Goal: Task Accomplishment & Management: Complete application form

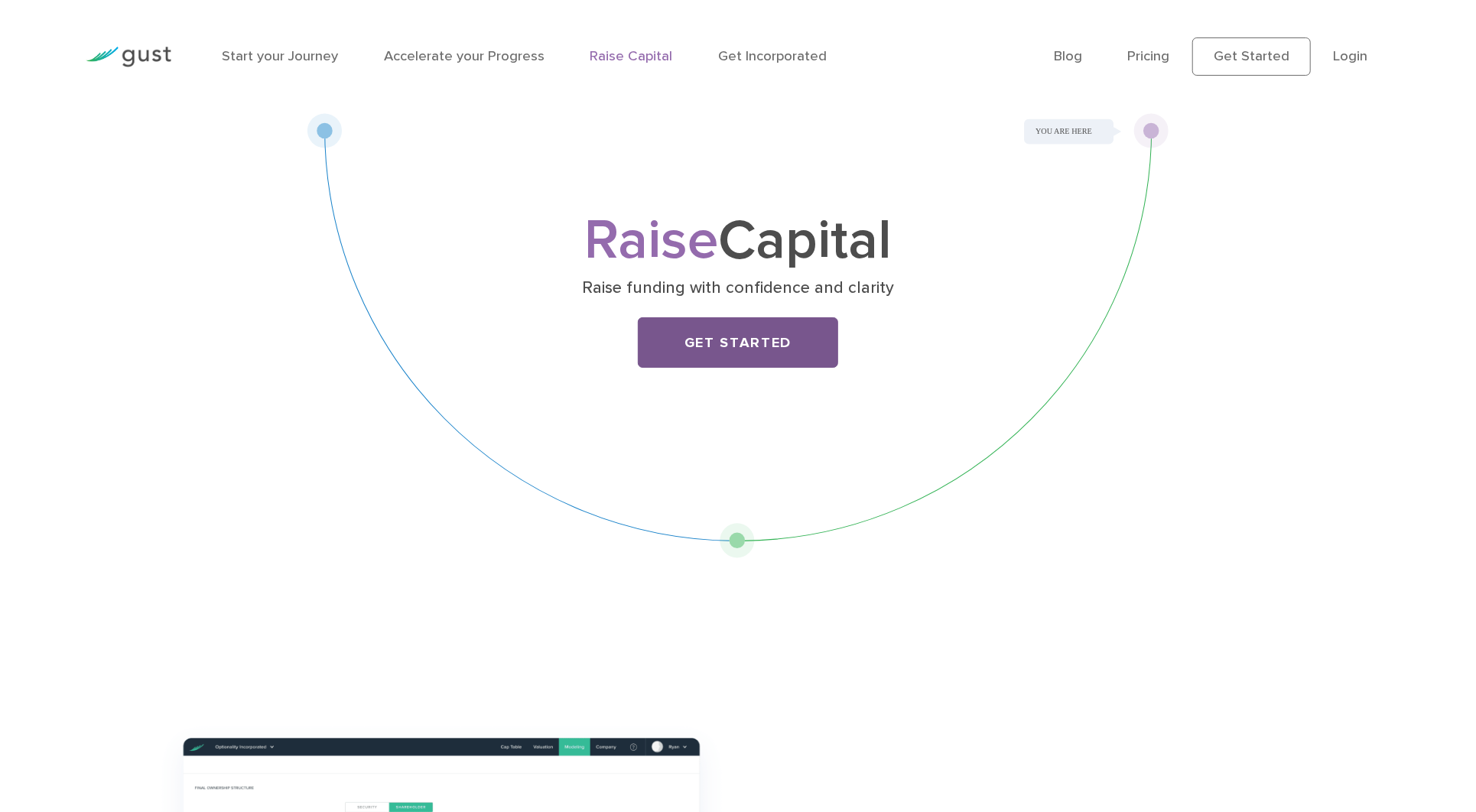
click at [755, 350] on link "Get Started" at bounding box center [738, 343] width 201 height 51
click at [294, 61] on link "Start your Journey" at bounding box center [280, 56] width 117 height 17
